Goal: Transaction & Acquisition: Subscribe to service/newsletter

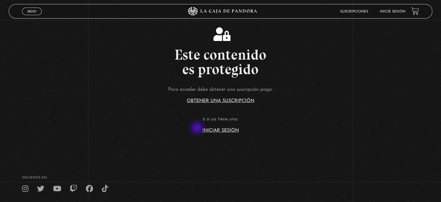
scroll to position [116, 0]
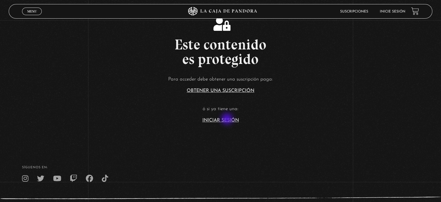
click at [228, 119] on link "Iniciar Sesión" at bounding box center [220, 120] width 37 height 5
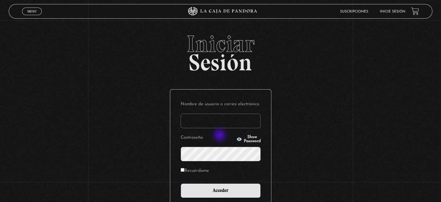
scroll to position [55, 0]
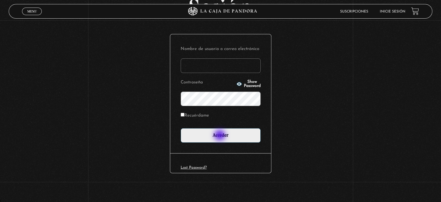
type input "juligonzalez26.10@gmail.com"
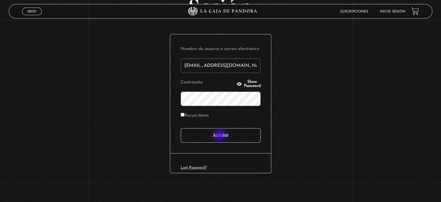
click at [220, 135] on input "Acceder" at bounding box center [221, 135] width 80 height 14
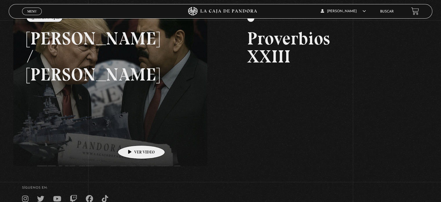
scroll to position [29, 0]
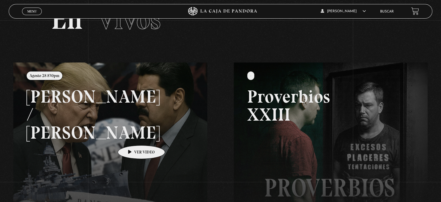
click at [132, 136] on link at bounding box center [233, 163] width 441 height 202
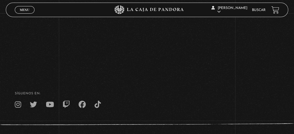
scroll to position [150, 0]
drag, startPoint x: 184, startPoint y: 76, endPoint x: 196, endPoint y: 66, distance: 14.9
click at [184, 101] on nav at bounding box center [147, 104] width 265 height 7
